Goal: Transaction & Acquisition: Book appointment/travel/reservation

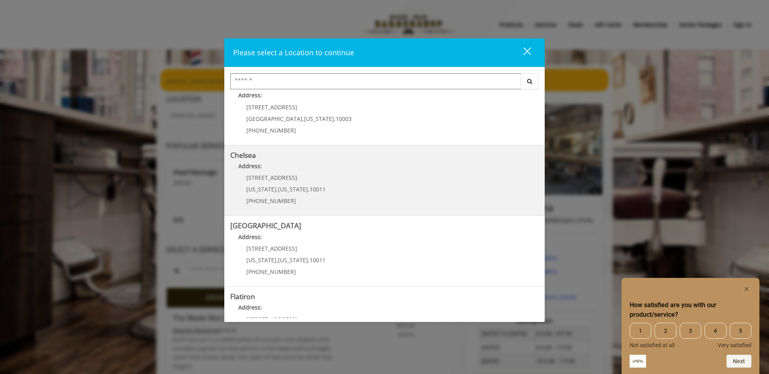
scroll to position [24, 0]
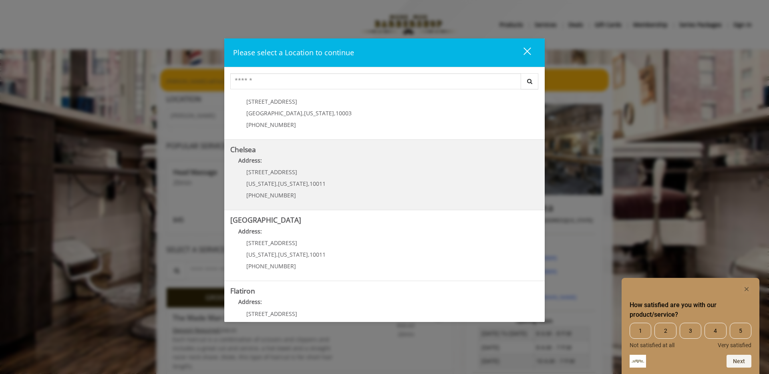
click at [327, 169] on link "Chelsea Address: [STREET_ADDRESS][US_STATE][US_STATE] (917) 639-3902" at bounding box center [384, 175] width 308 height 58
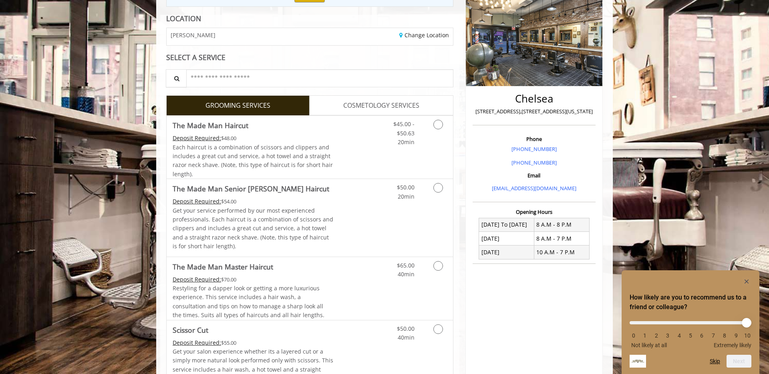
scroll to position [108, 0]
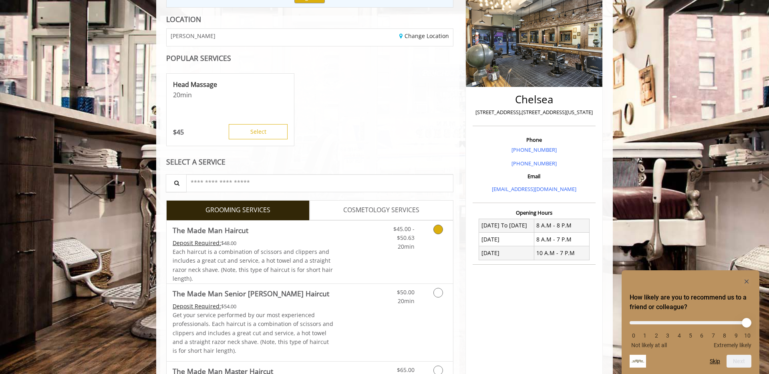
click at [438, 231] on icon "Grooming services" at bounding box center [438, 230] width 10 height 10
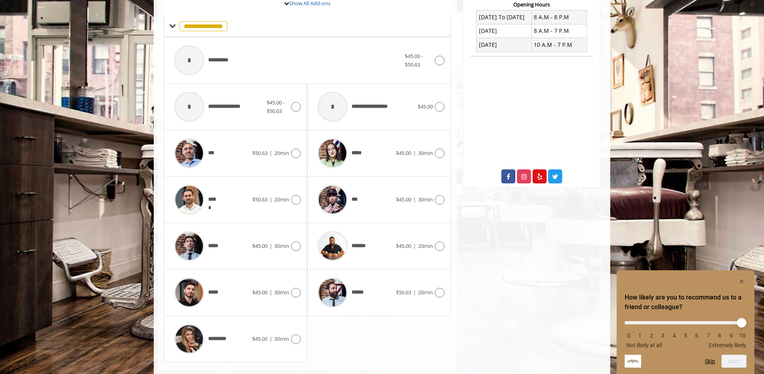
scroll to position [332, 0]
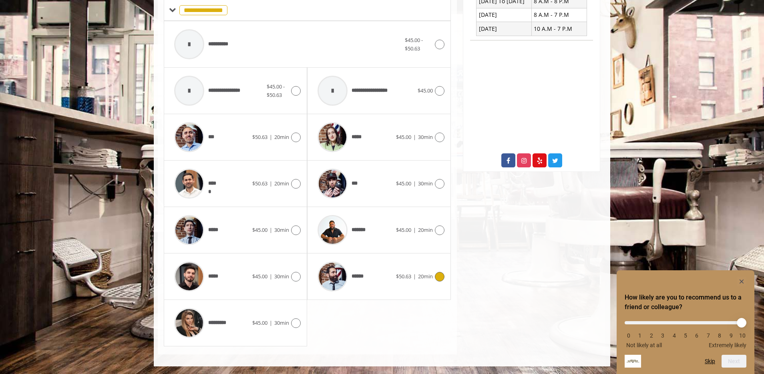
click at [440, 278] on icon at bounding box center [440, 277] width 10 height 10
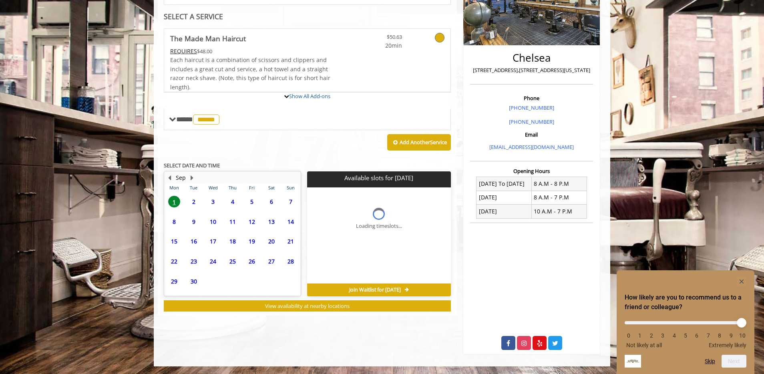
scroll to position [197, 0]
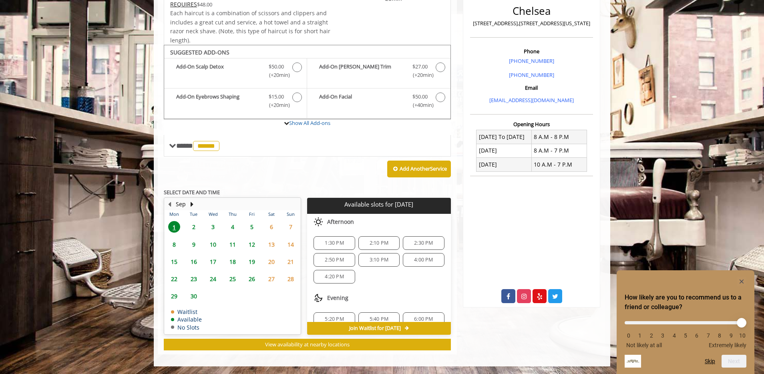
click at [213, 225] on span "3" at bounding box center [213, 227] width 12 height 12
click at [173, 225] on span "1" at bounding box center [174, 227] width 12 height 12
click at [213, 225] on span "3" at bounding box center [213, 227] width 12 height 12
click at [192, 226] on span "2" at bounding box center [194, 227] width 12 height 12
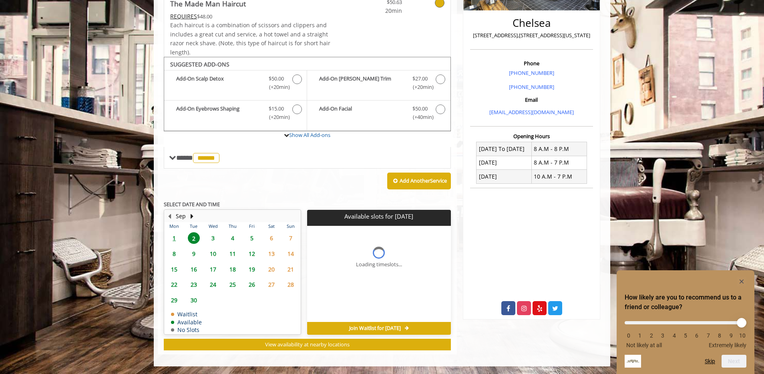
scroll to position [197, 0]
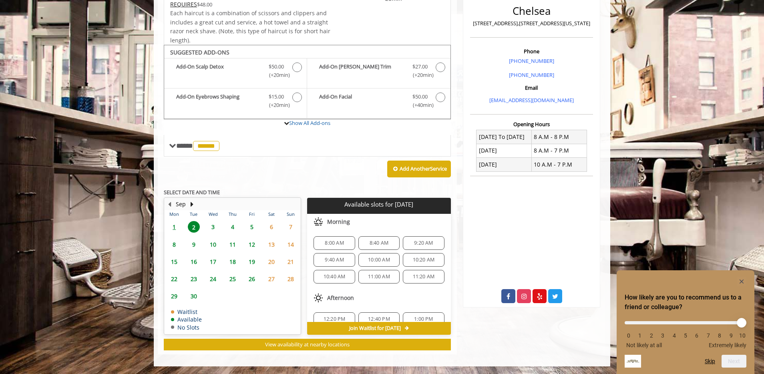
click at [173, 225] on span "1" at bounding box center [174, 227] width 12 height 12
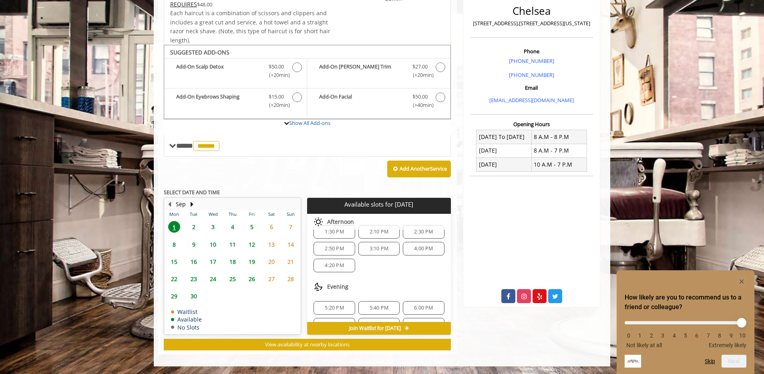
scroll to position [0, 0]
